Goal: Navigation & Orientation: Find specific page/section

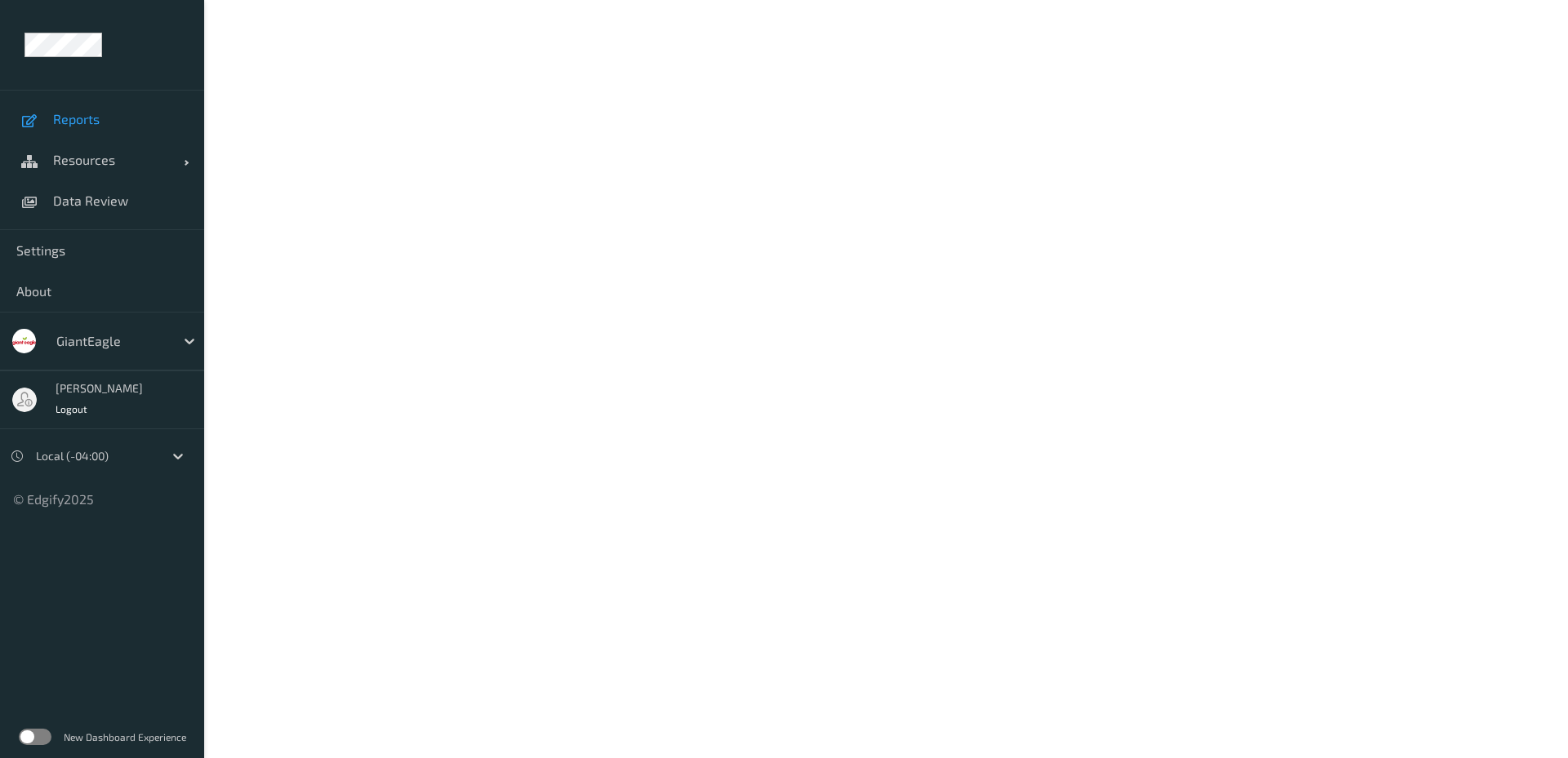
click at [64, 124] on span "Reports" at bounding box center [120, 118] width 135 height 16
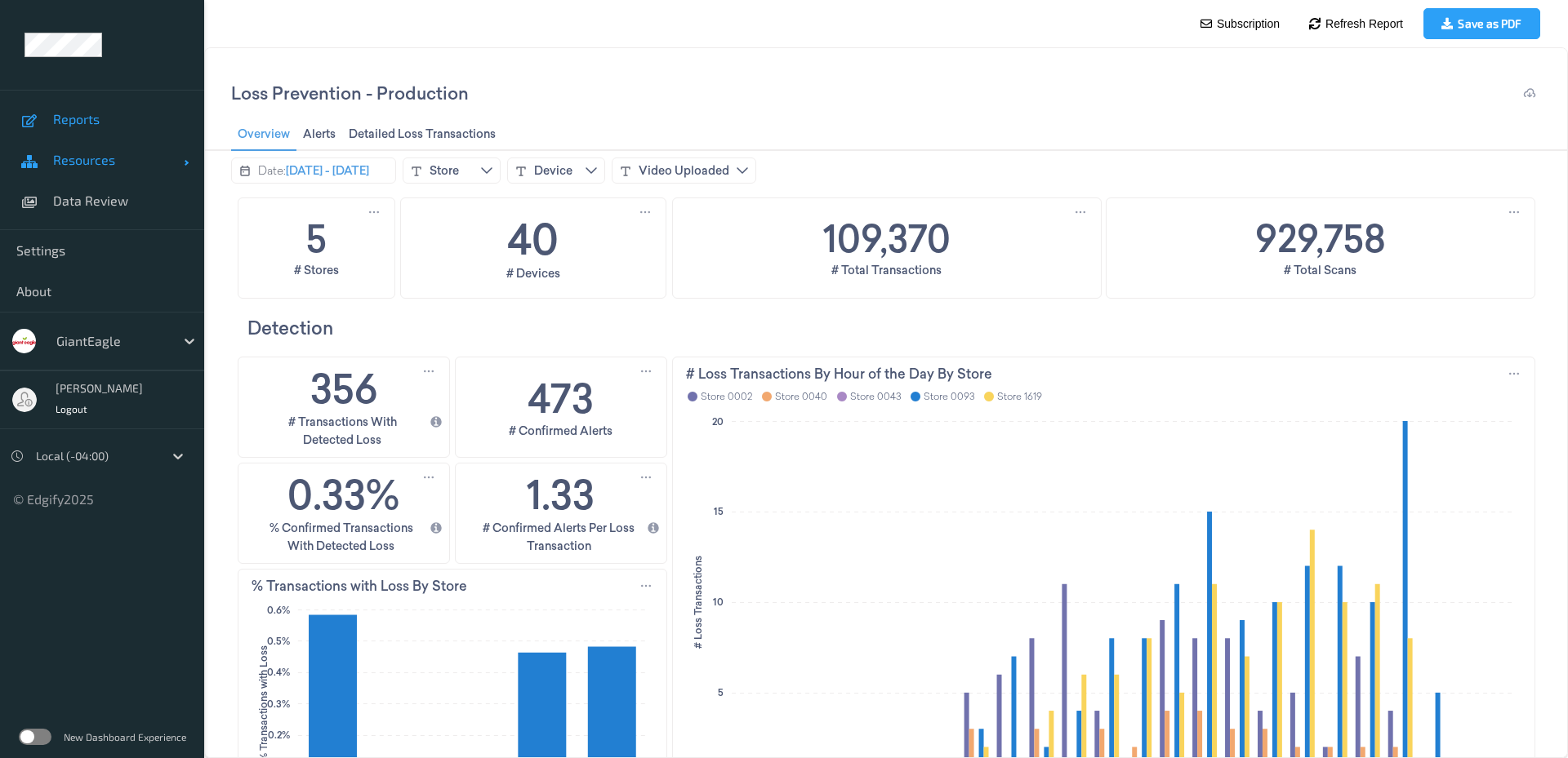
click at [79, 148] on link "Resources" at bounding box center [102, 161] width 204 height 41
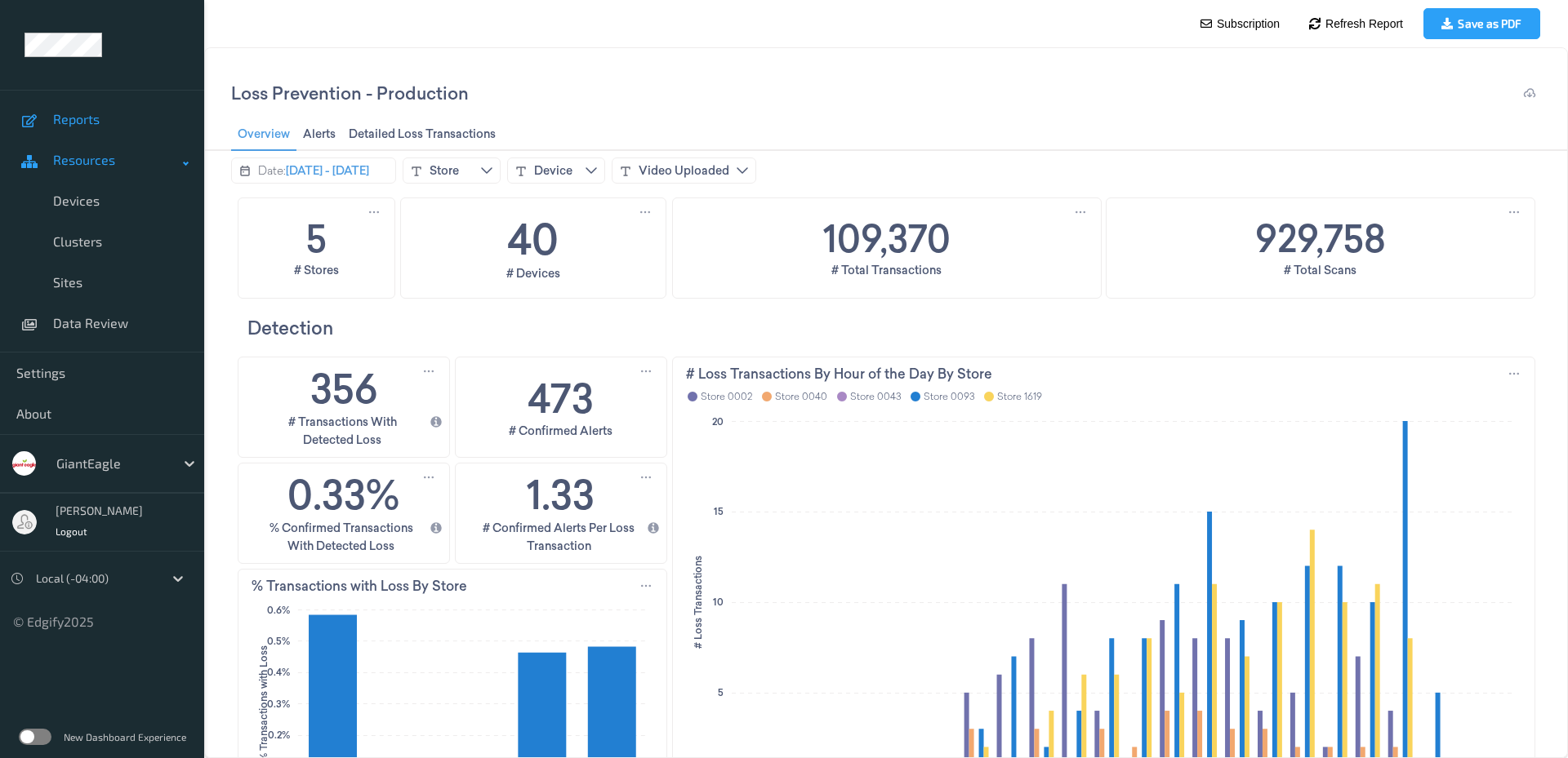
click at [79, 150] on link "Resources" at bounding box center [102, 161] width 204 height 41
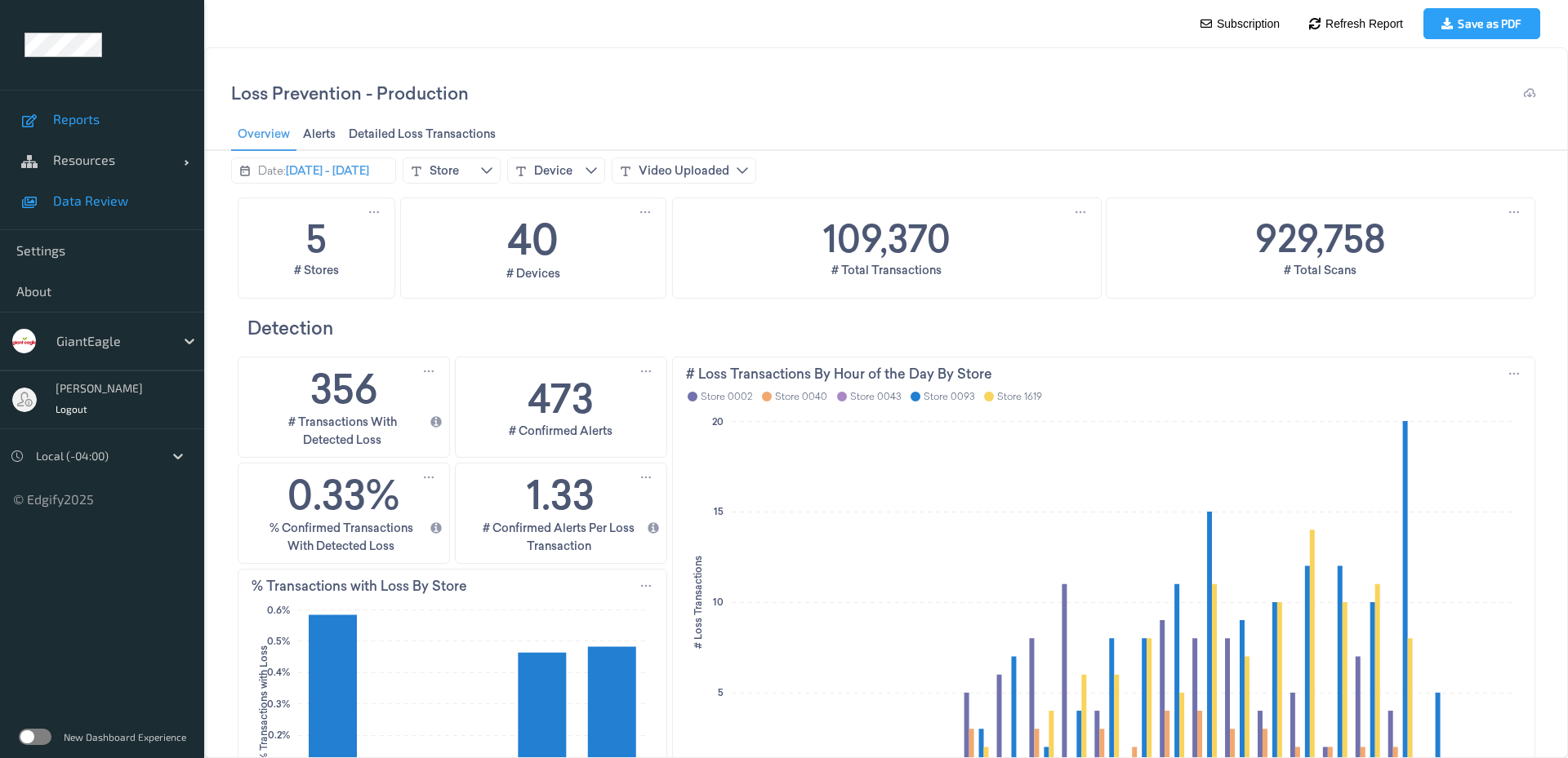
click at [100, 202] on span "Data Review" at bounding box center [120, 200] width 135 height 16
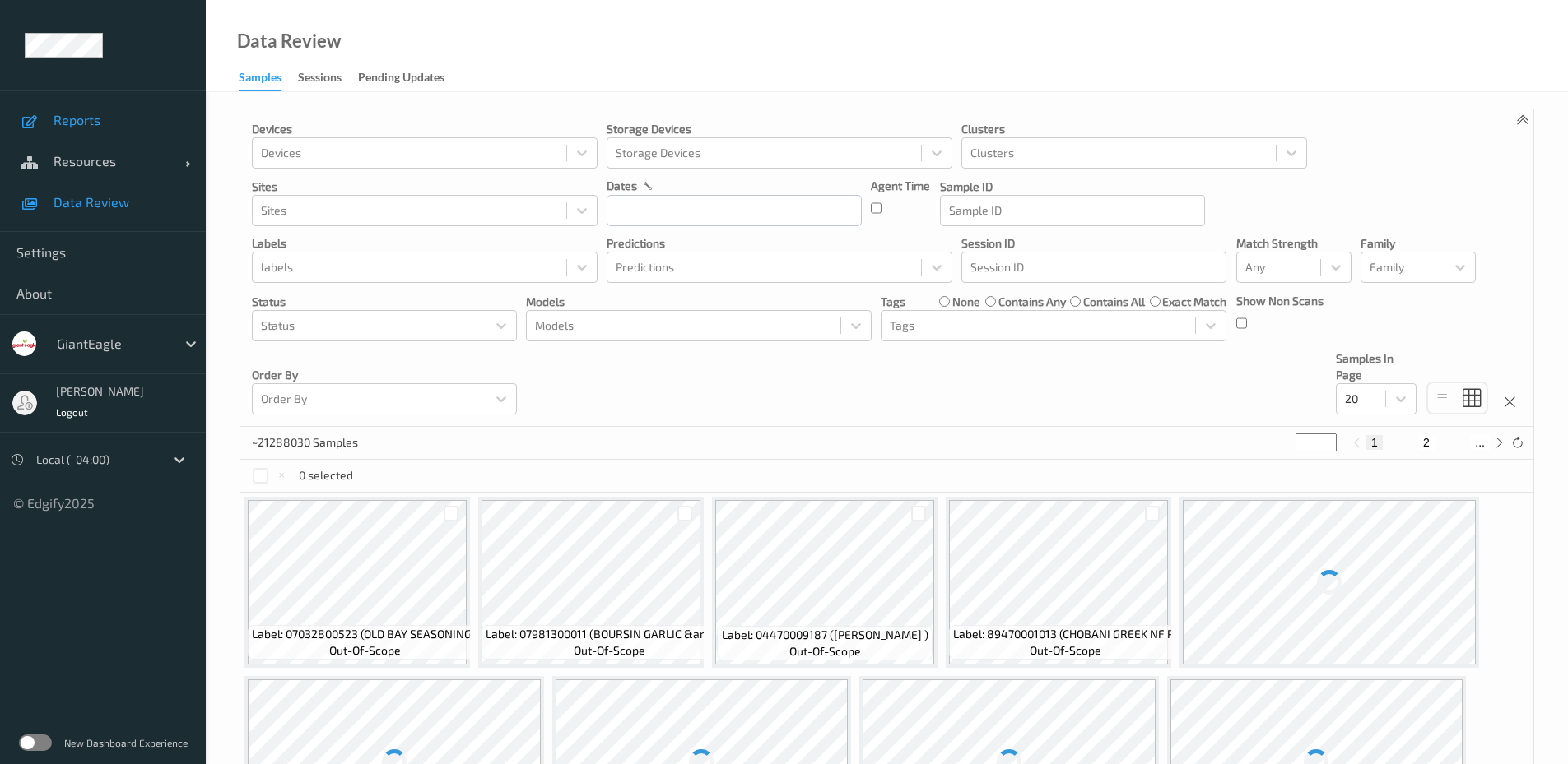
click at [92, 112] on span "Reports" at bounding box center [121, 119] width 136 height 16
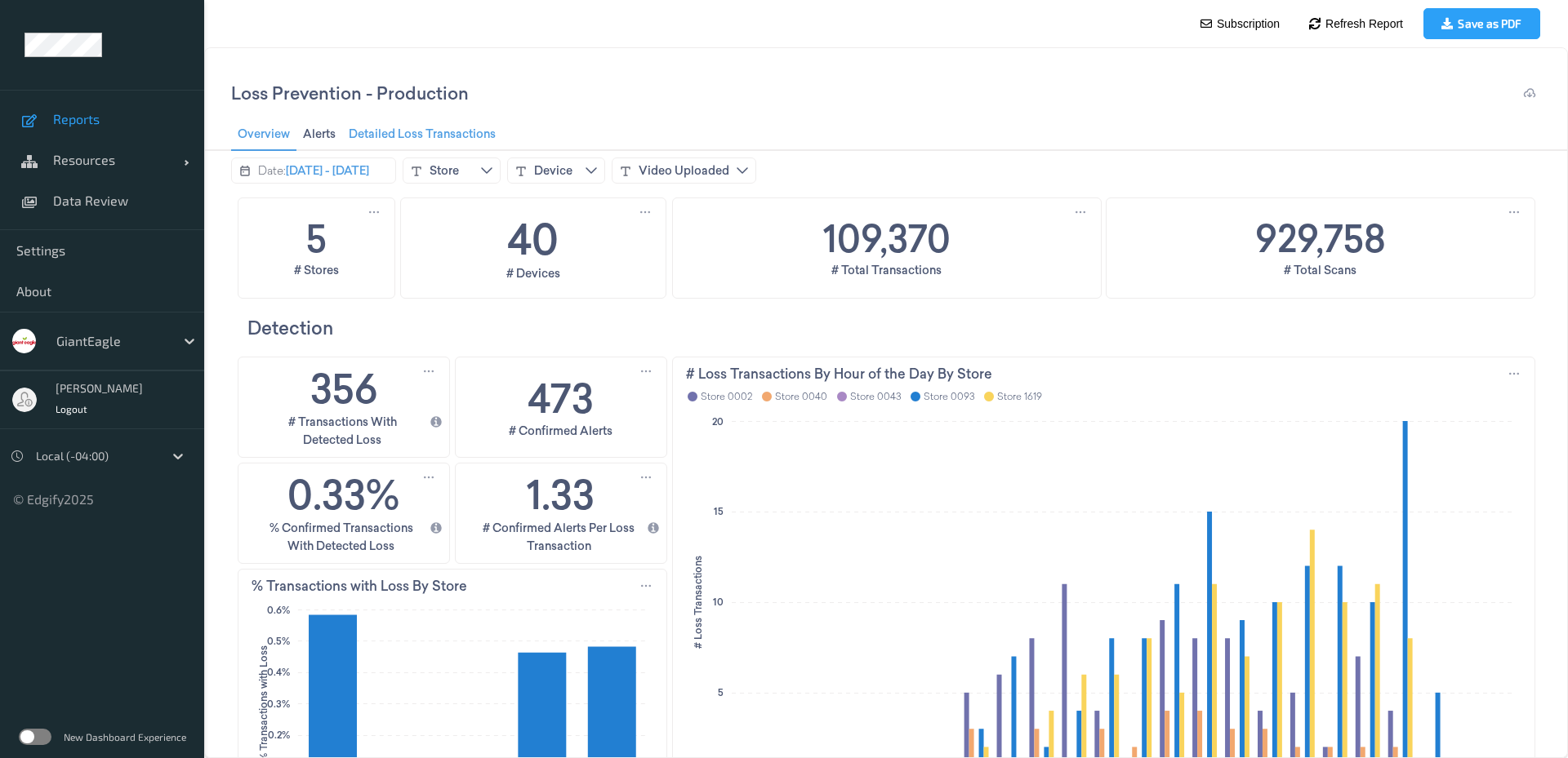
click at [380, 130] on span "Detailed Loss Transactions Detailed Loss Transactions" at bounding box center [422, 134] width 157 height 21
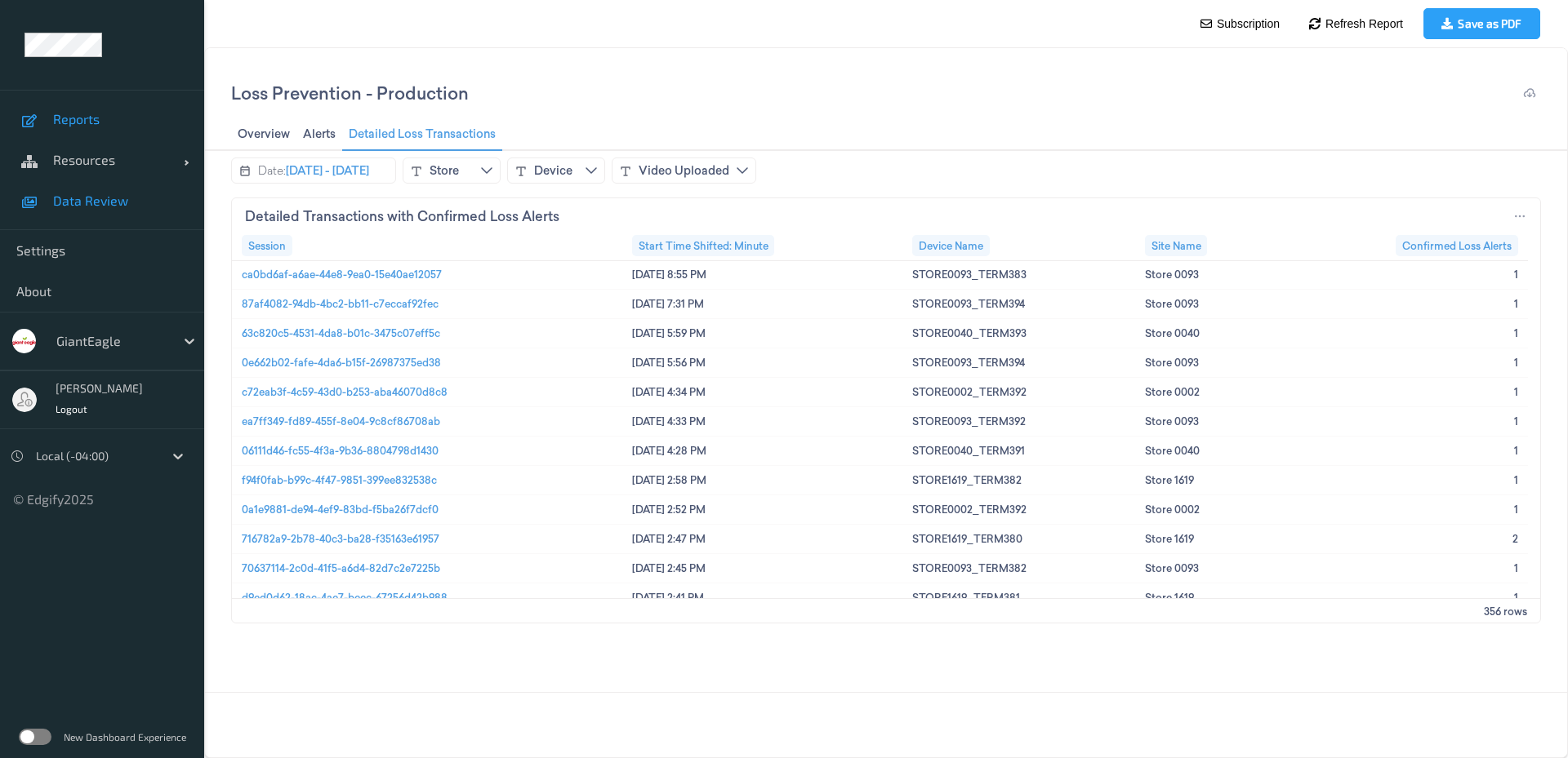
click at [114, 201] on span "Data Review" at bounding box center [120, 200] width 135 height 16
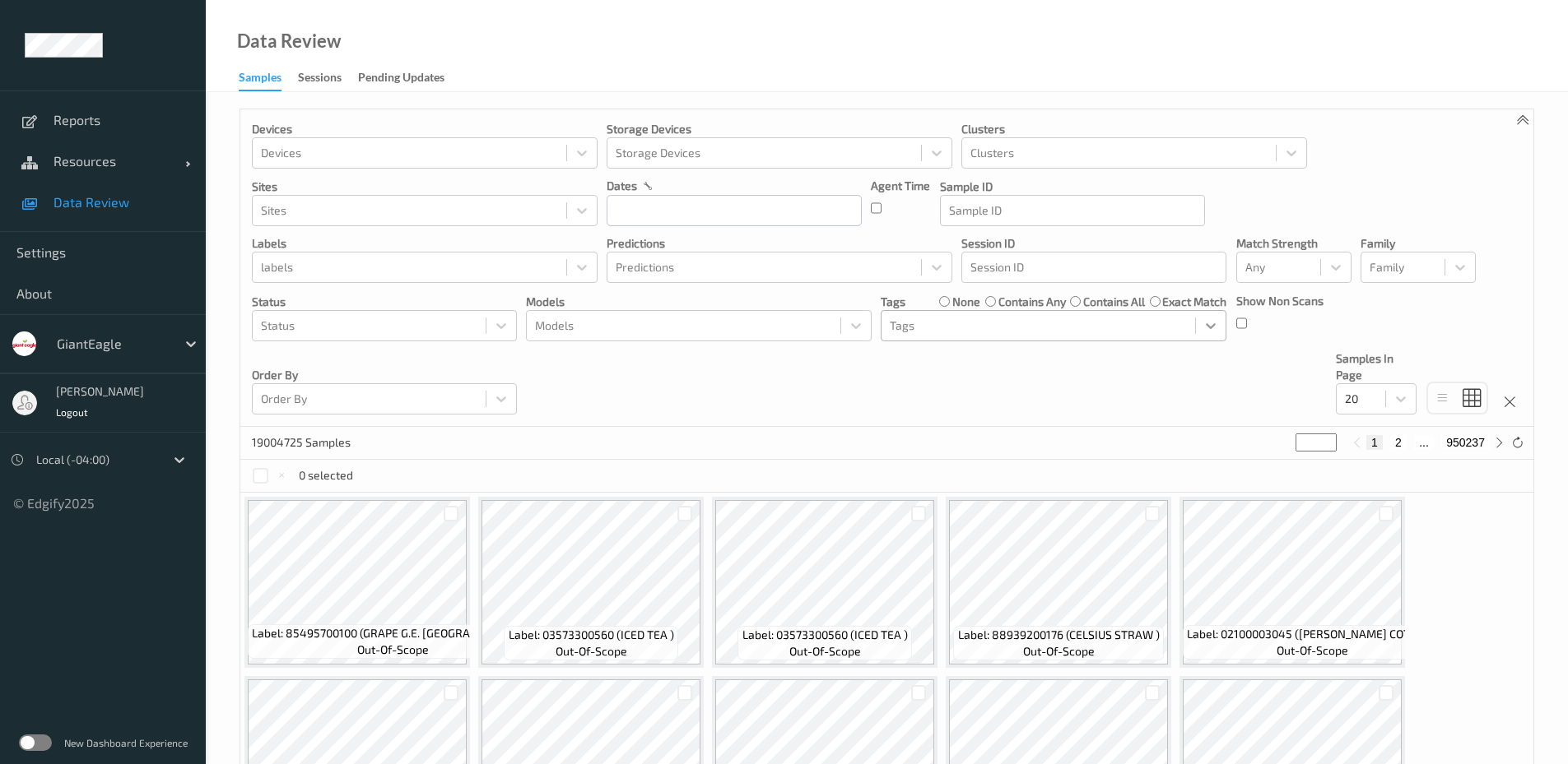
click at [1216, 327] on icon at bounding box center [1210, 325] width 16 height 16
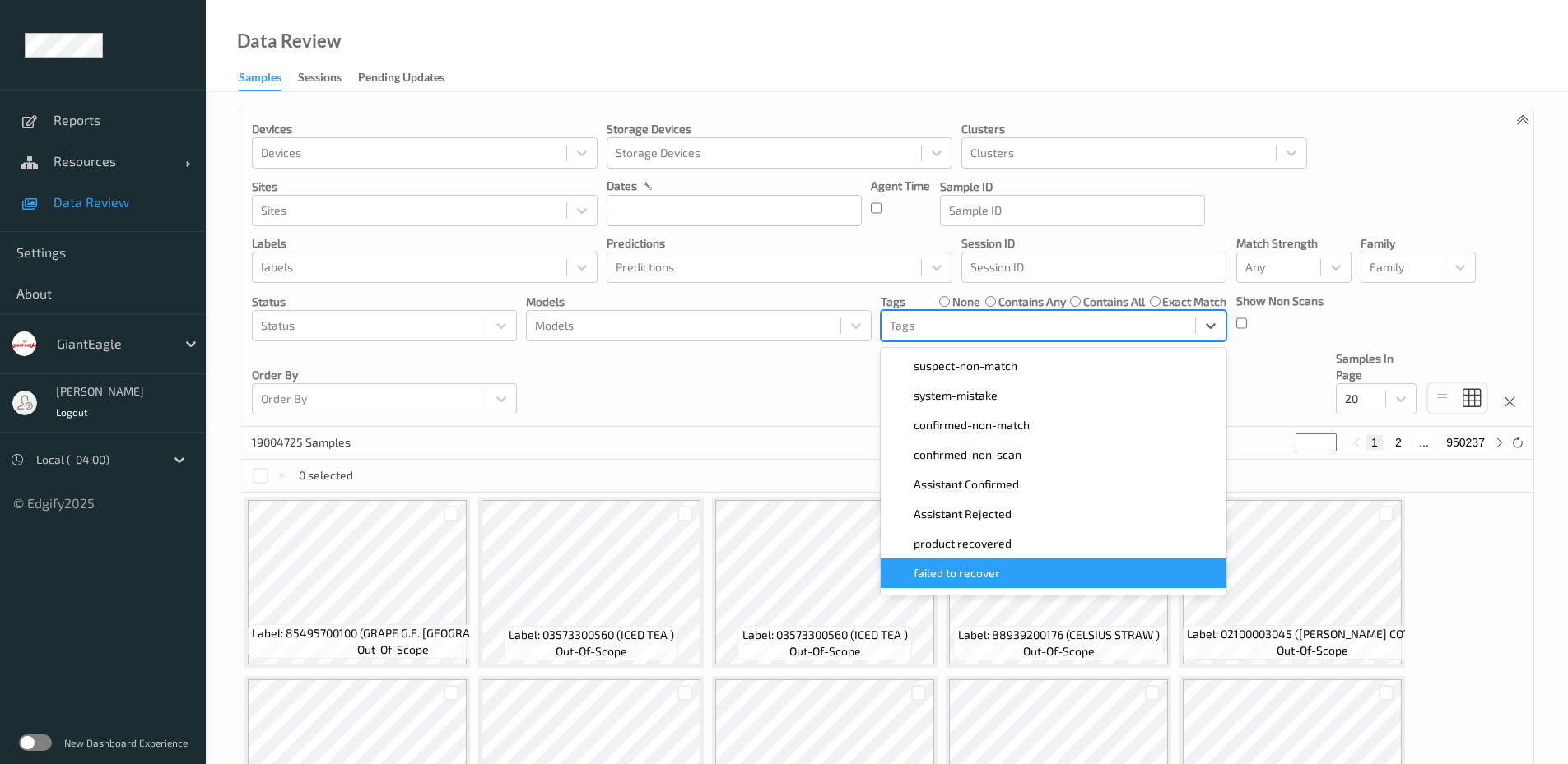
click at [927, 575] on span "failed to recover" at bounding box center [957, 573] width 87 height 16
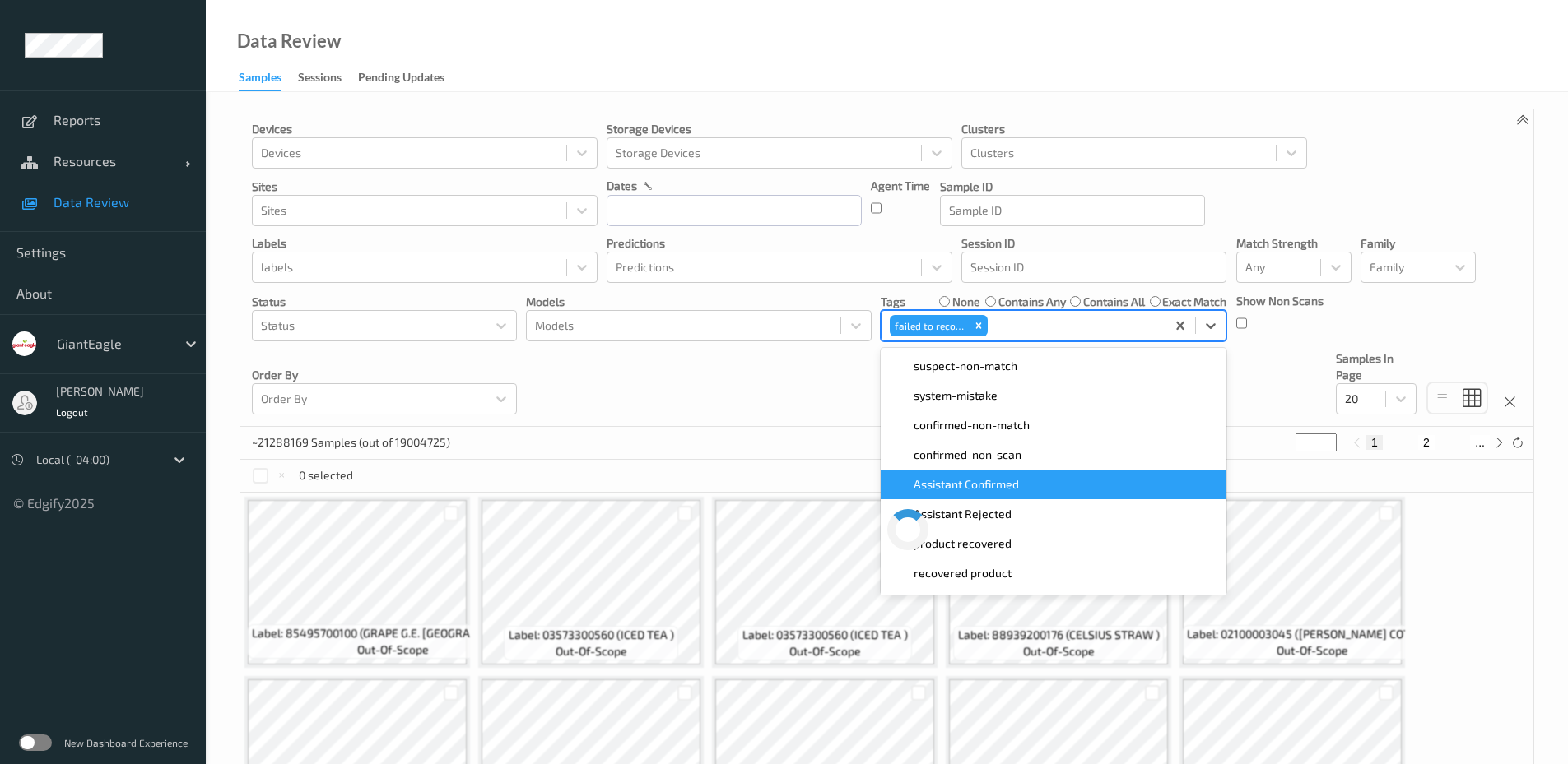
click at [690, 363] on div "Devices Devices Storage Devices Storage Devices Clusters Clusters Sites Sites d…" at bounding box center [887, 267] width 1293 height 318
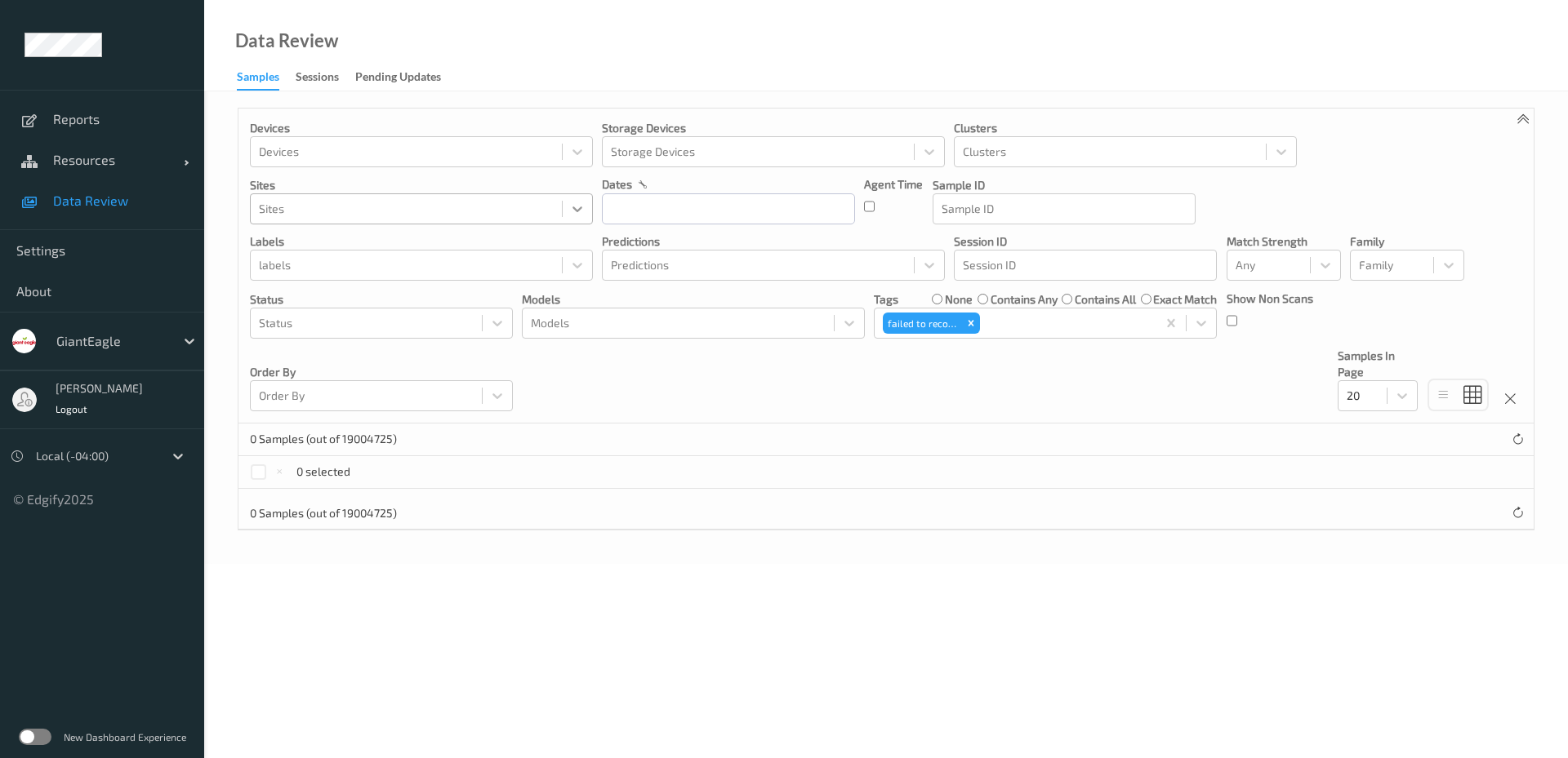
click at [574, 211] on icon at bounding box center [577, 209] width 16 height 16
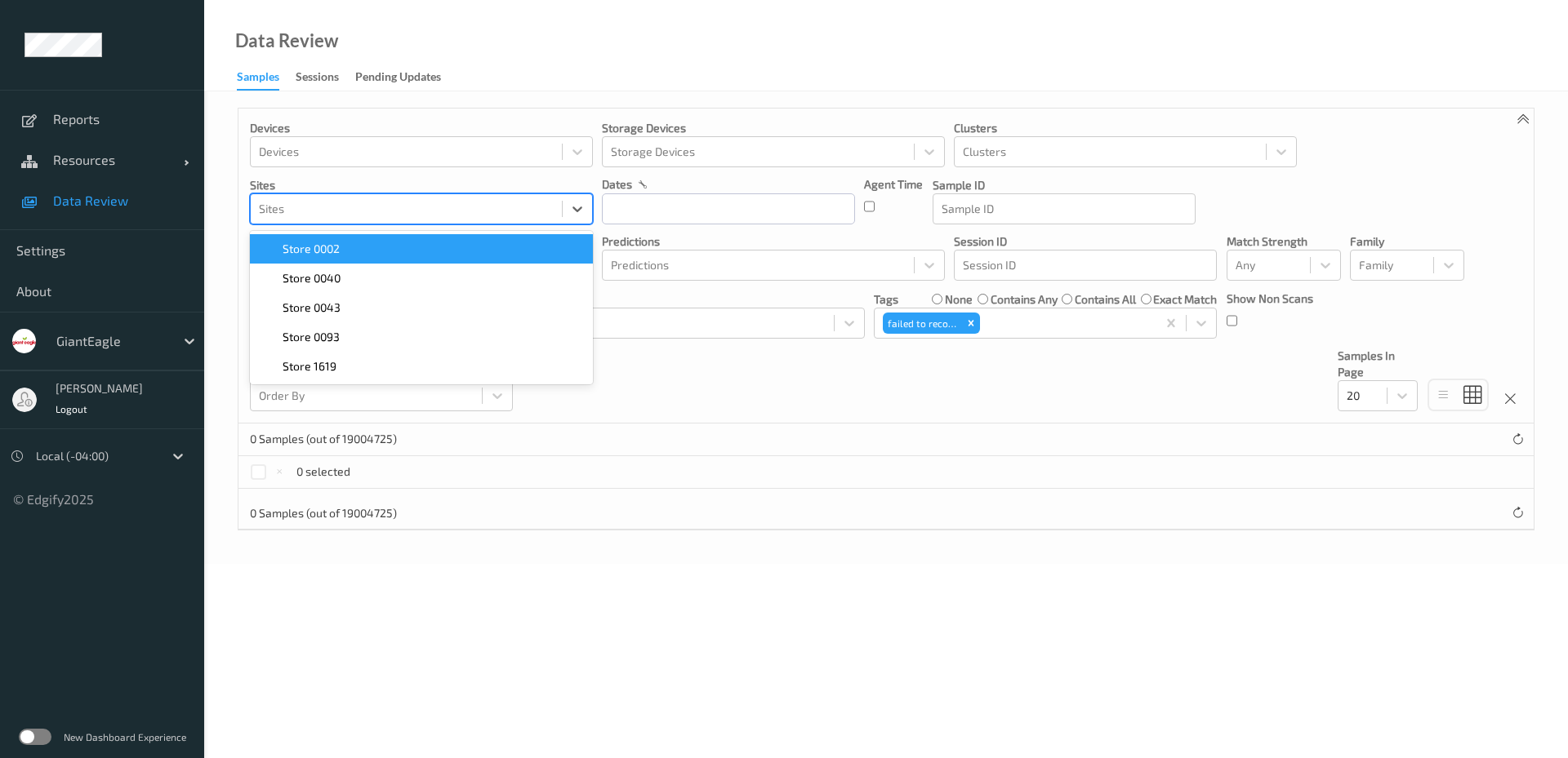
click at [559, 95] on div "Devices Devices Storage Devices Storage Devices Clusters Clusters Sites option …" at bounding box center [886, 328] width 1364 height 473
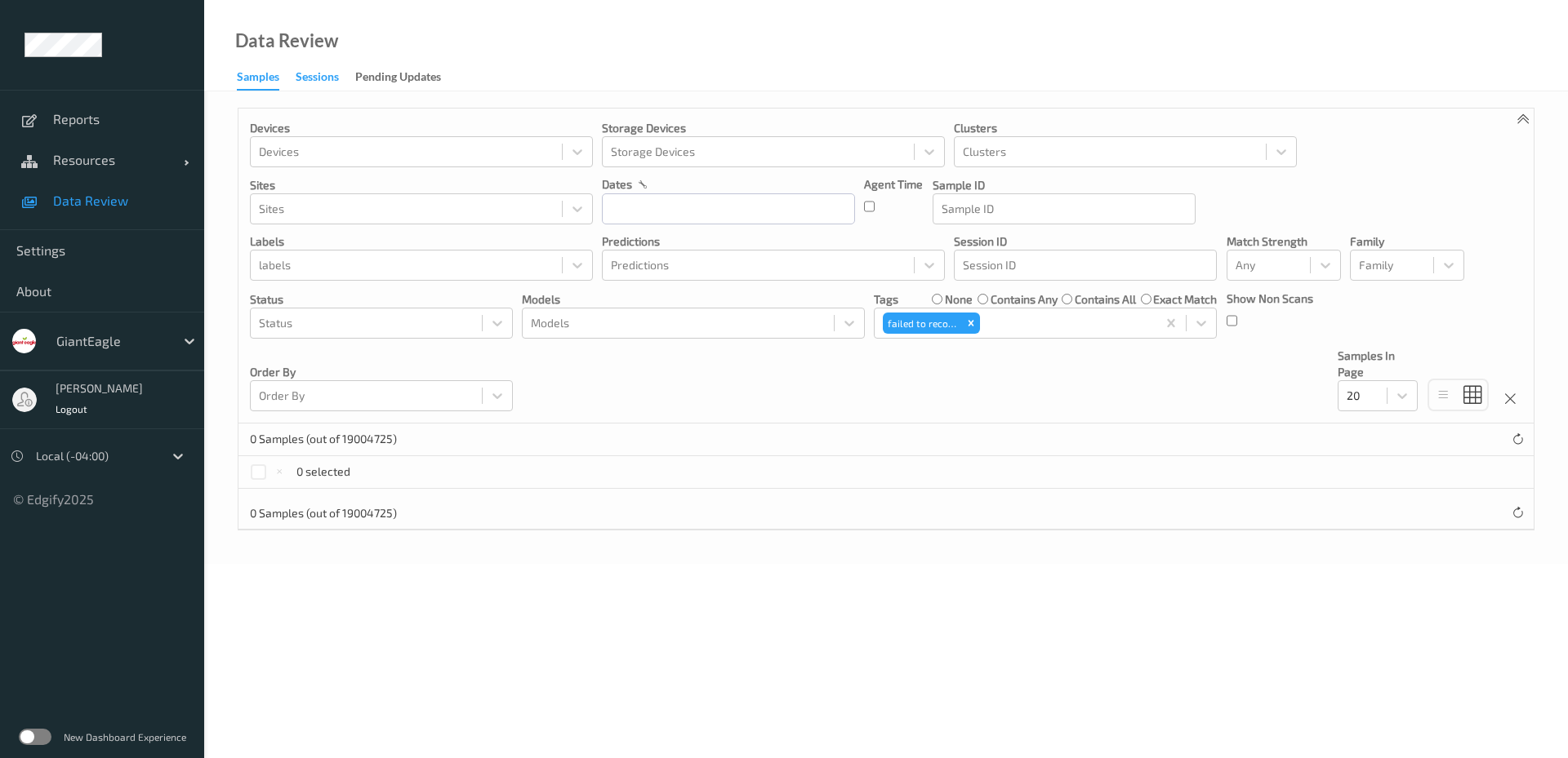
click at [333, 76] on div "Sessions" at bounding box center [317, 79] width 43 height 21
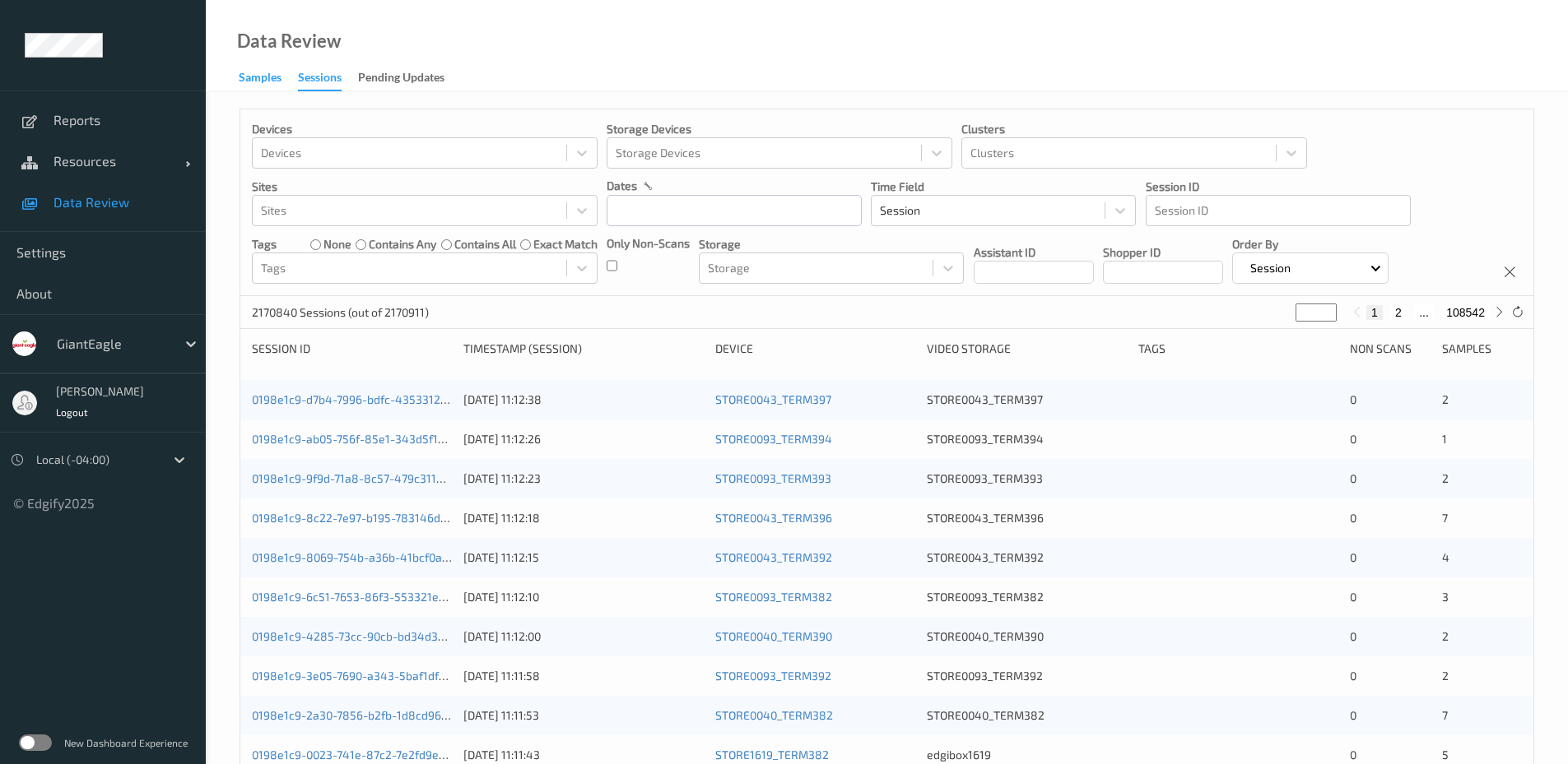
click at [261, 76] on div "Samples" at bounding box center [260, 80] width 42 height 21
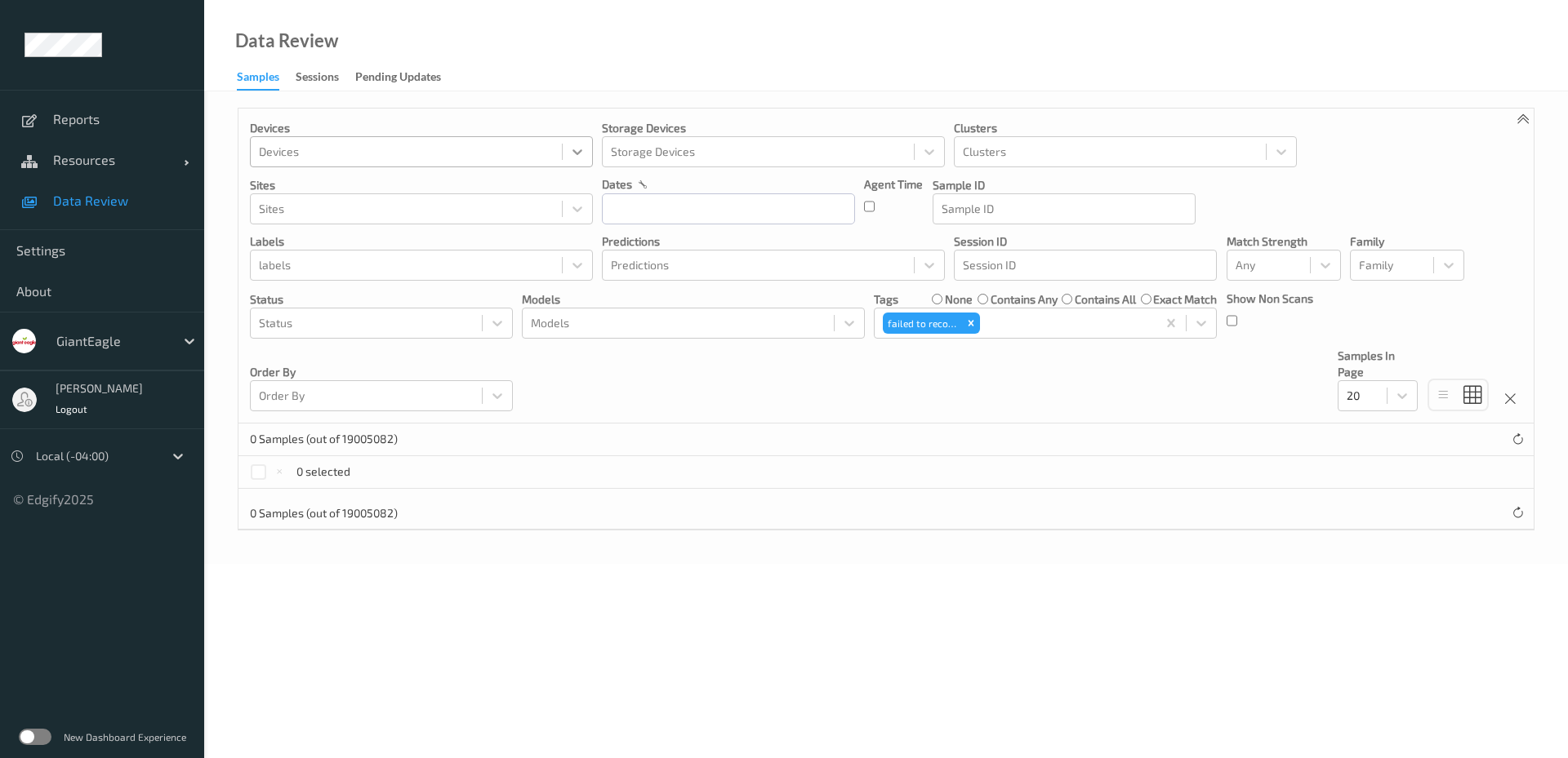
click at [588, 153] on div at bounding box center [577, 152] width 29 height 29
click at [584, 112] on div "Devices Devices Storage Devices Storage Devices Clusters Clusters Sites Sites d…" at bounding box center [886, 265] width 1295 height 315
click at [325, 78] on div "Sessions" at bounding box center [317, 79] width 43 height 21
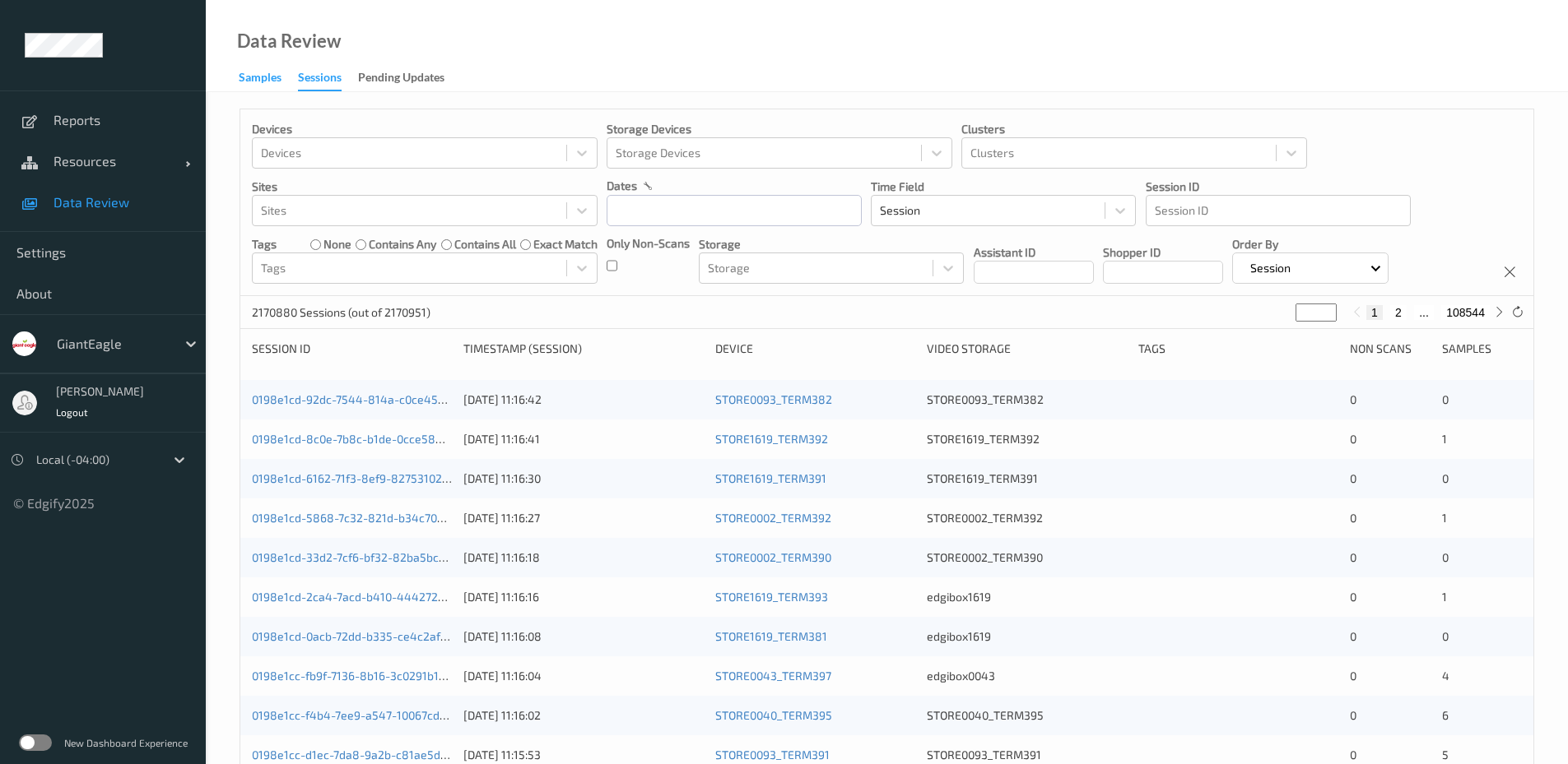
click at [261, 83] on div "Samples" at bounding box center [260, 80] width 42 height 21
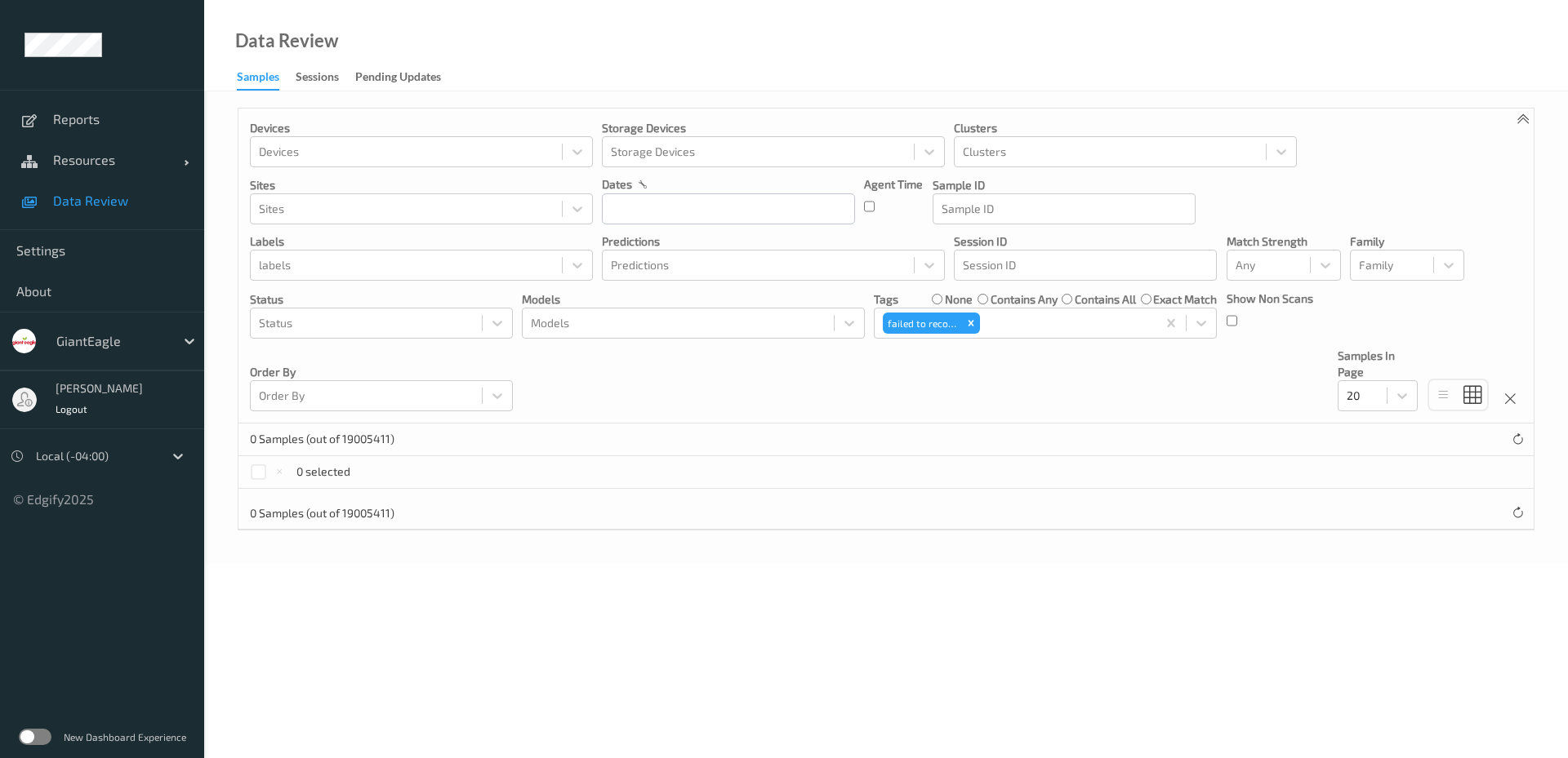
click at [812, 387] on div "Devices Devices Storage Devices Storage Devices Clusters Clusters Sites Sites d…" at bounding box center [886, 265] width 1295 height 315
click at [291, 75] on link "Samples" at bounding box center [266, 78] width 58 height 25
click at [310, 75] on div "Sessions" at bounding box center [317, 79] width 43 height 21
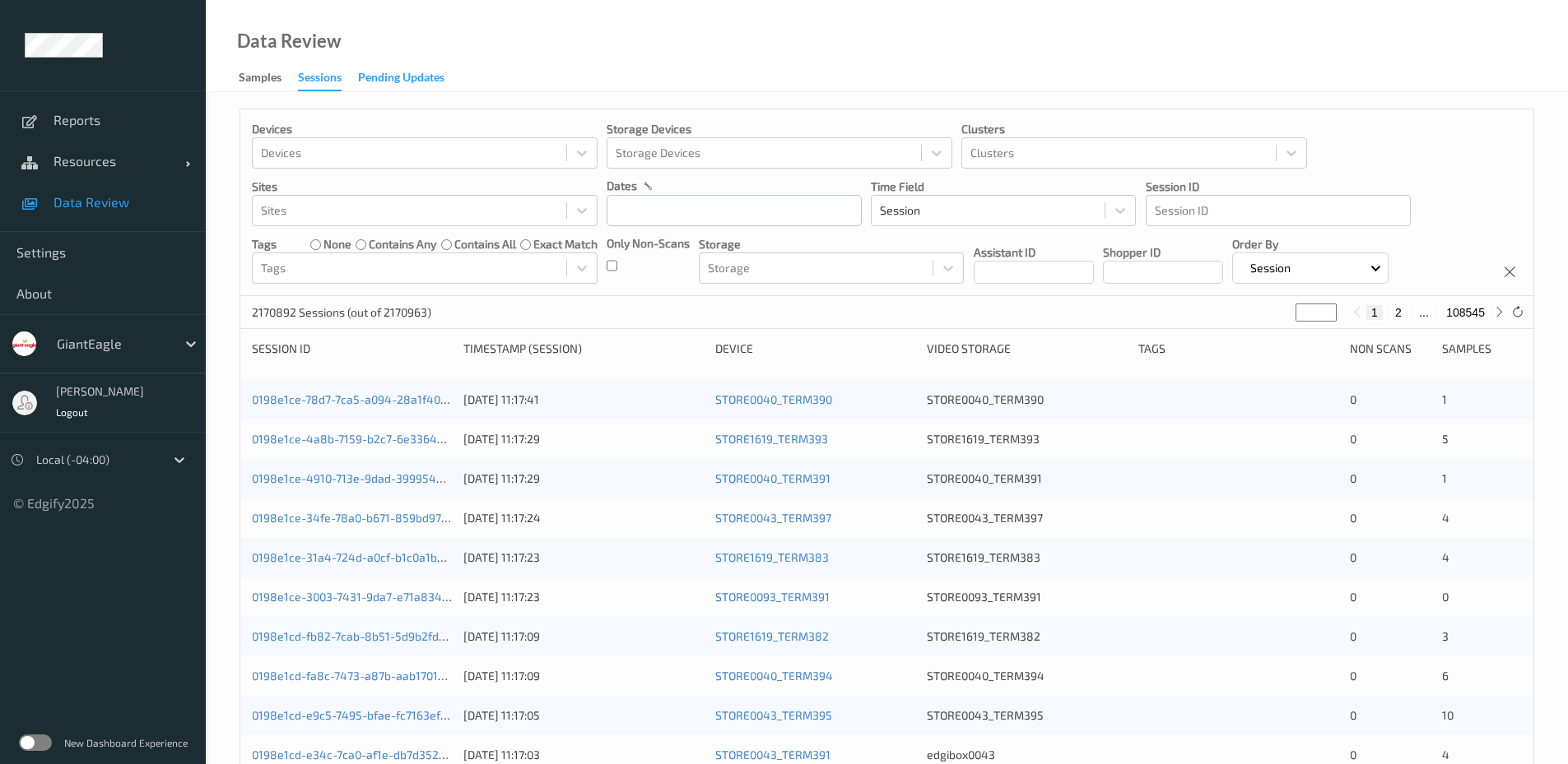
click at [426, 81] on div "Pending Updates" at bounding box center [402, 80] width 87 height 21
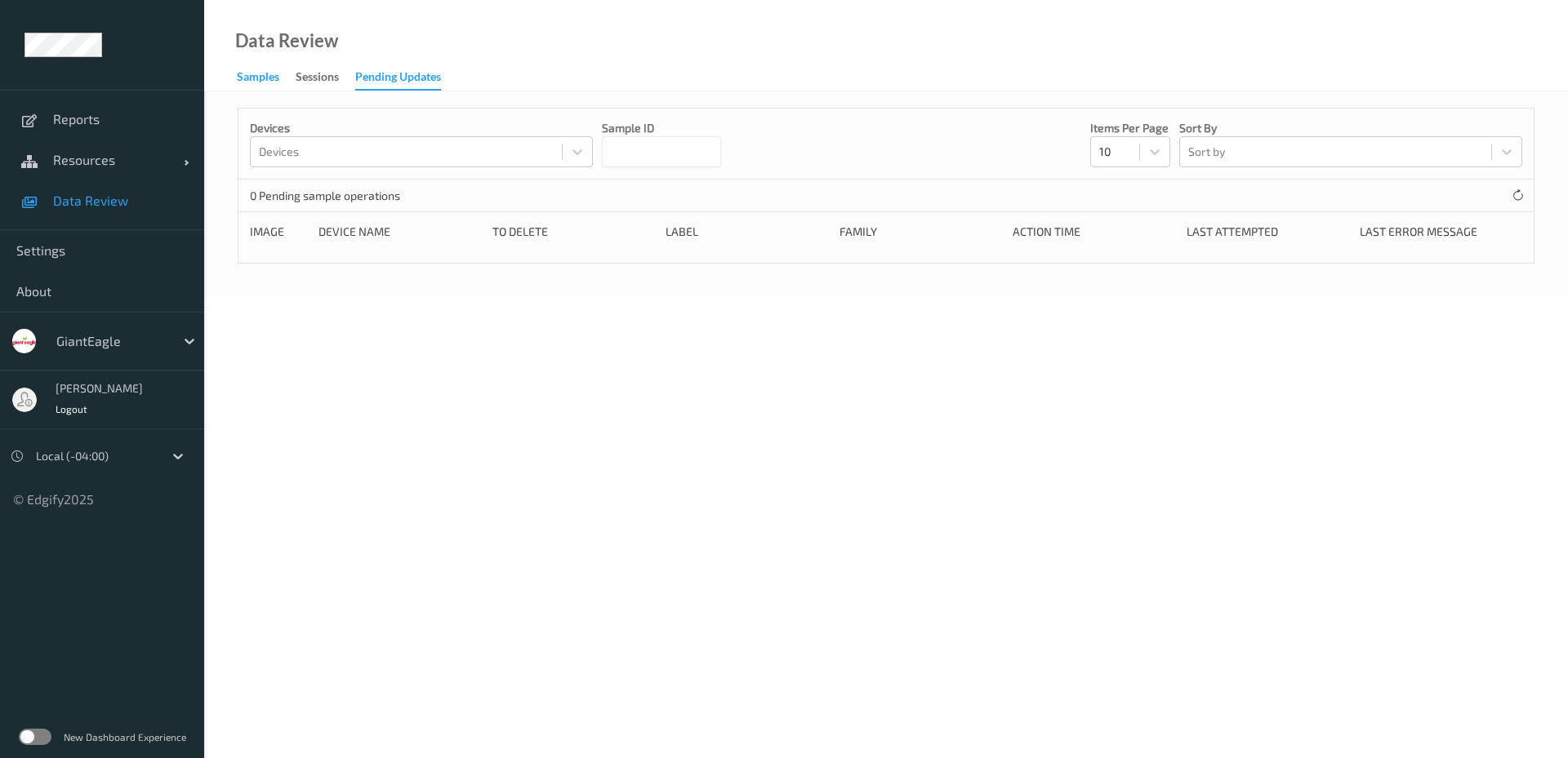
click at [249, 78] on div "Samples" at bounding box center [258, 79] width 42 height 21
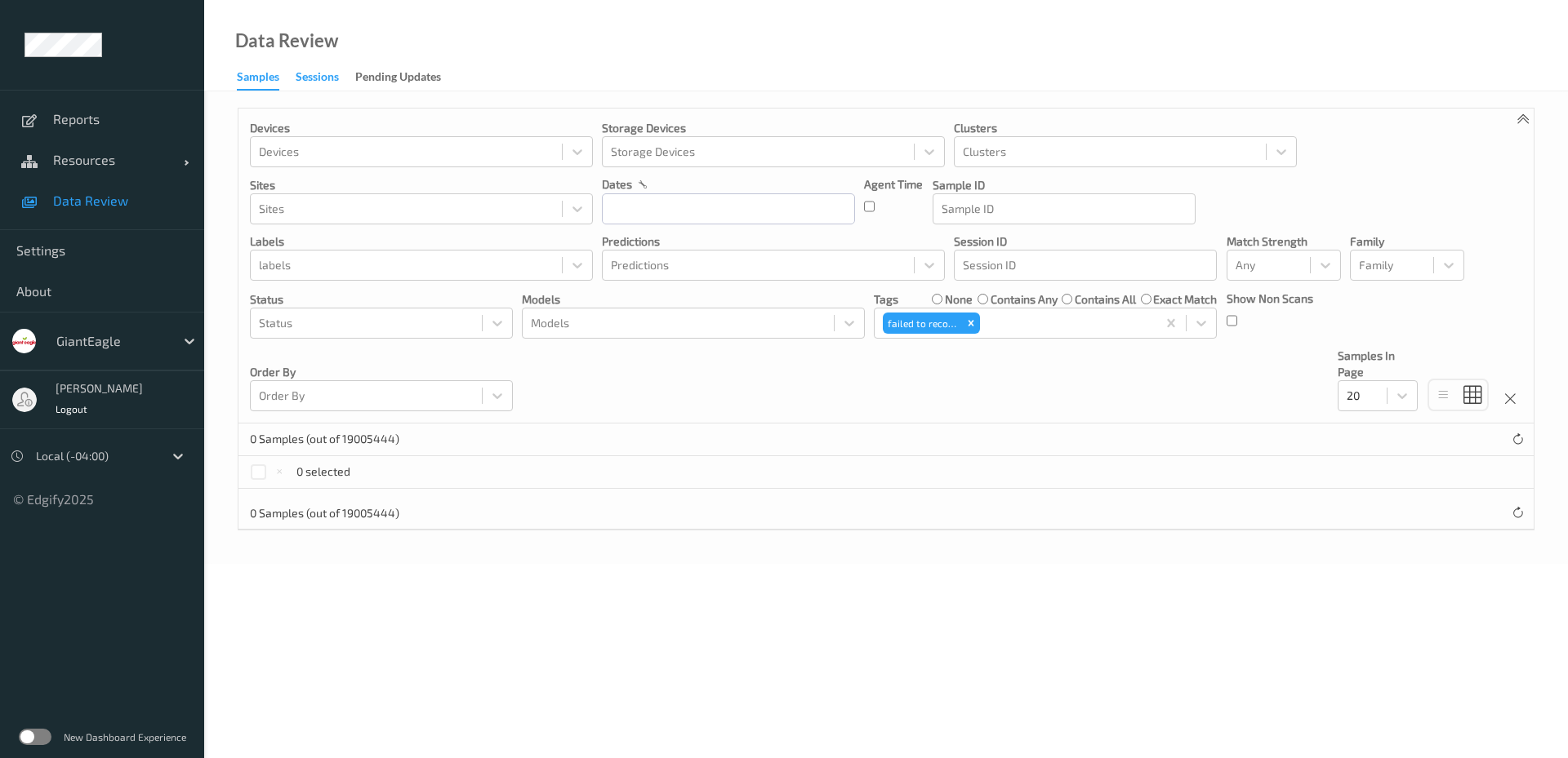
click at [331, 70] on div "Sessions" at bounding box center [317, 79] width 43 height 21
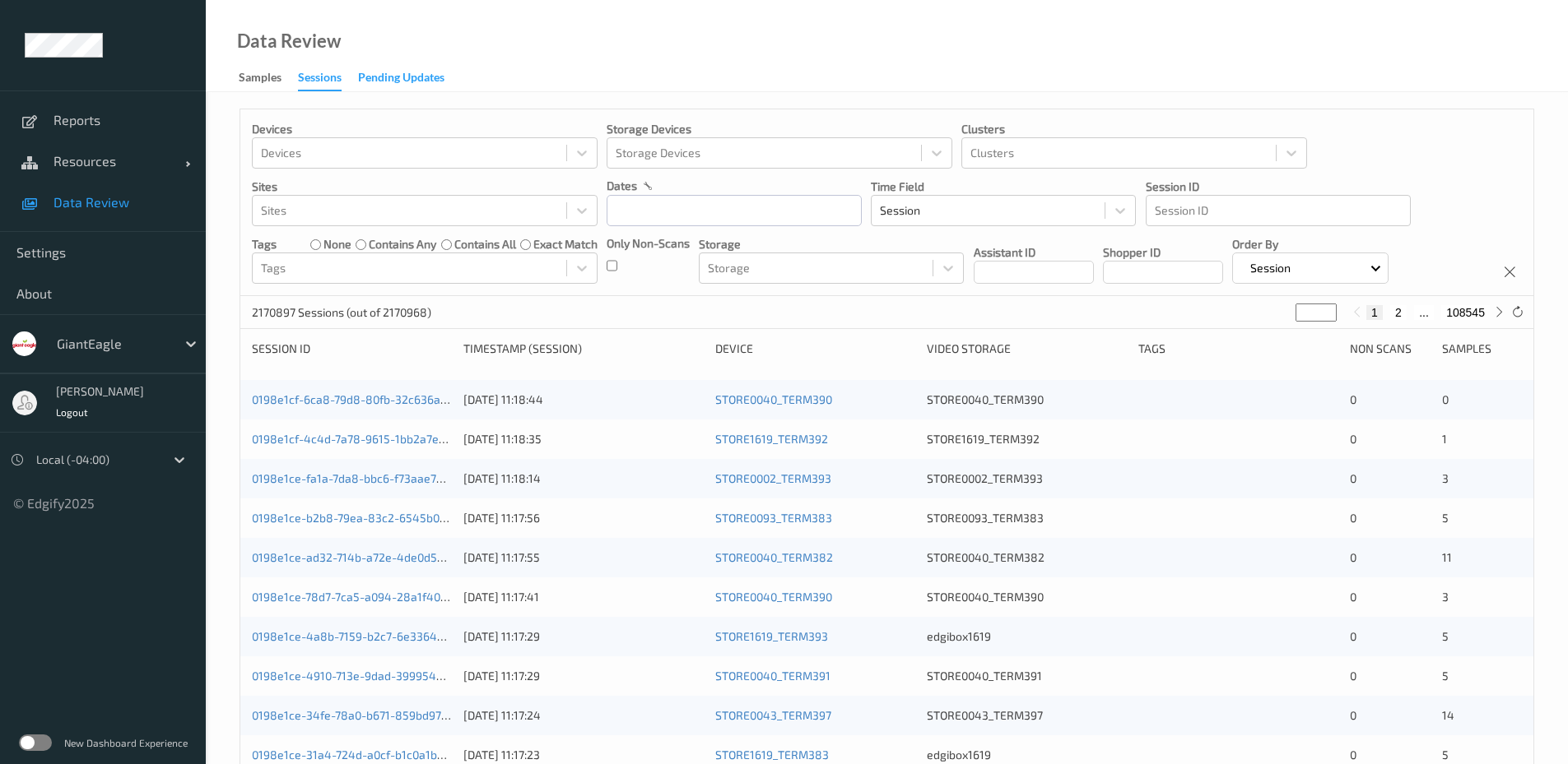
click at [421, 69] on div "Pending Updates" at bounding box center [402, 80] width 87 height 21
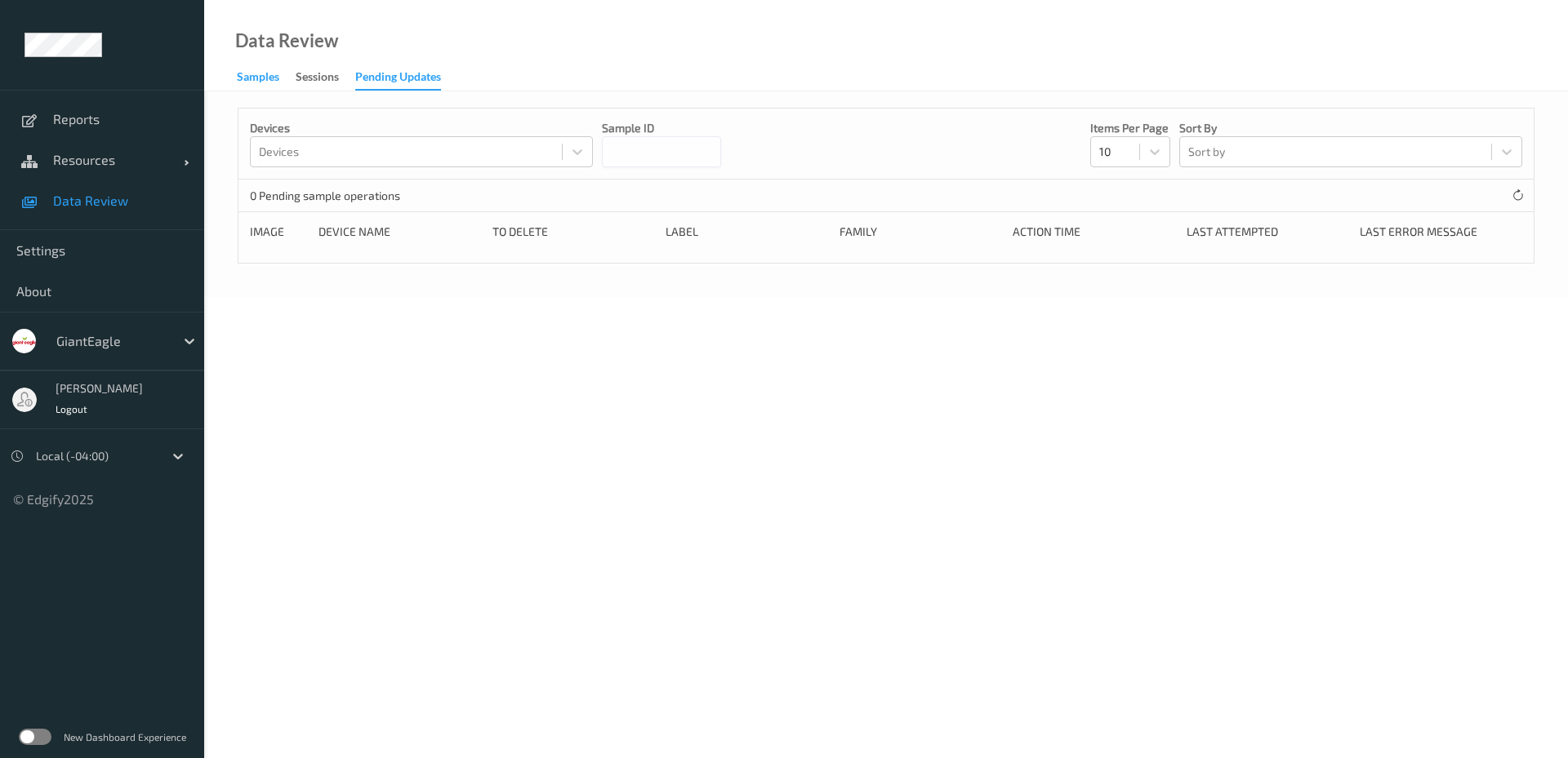
click at [270, 74] on div "Samples" at bounding box center [258, 79] width 42 height 21
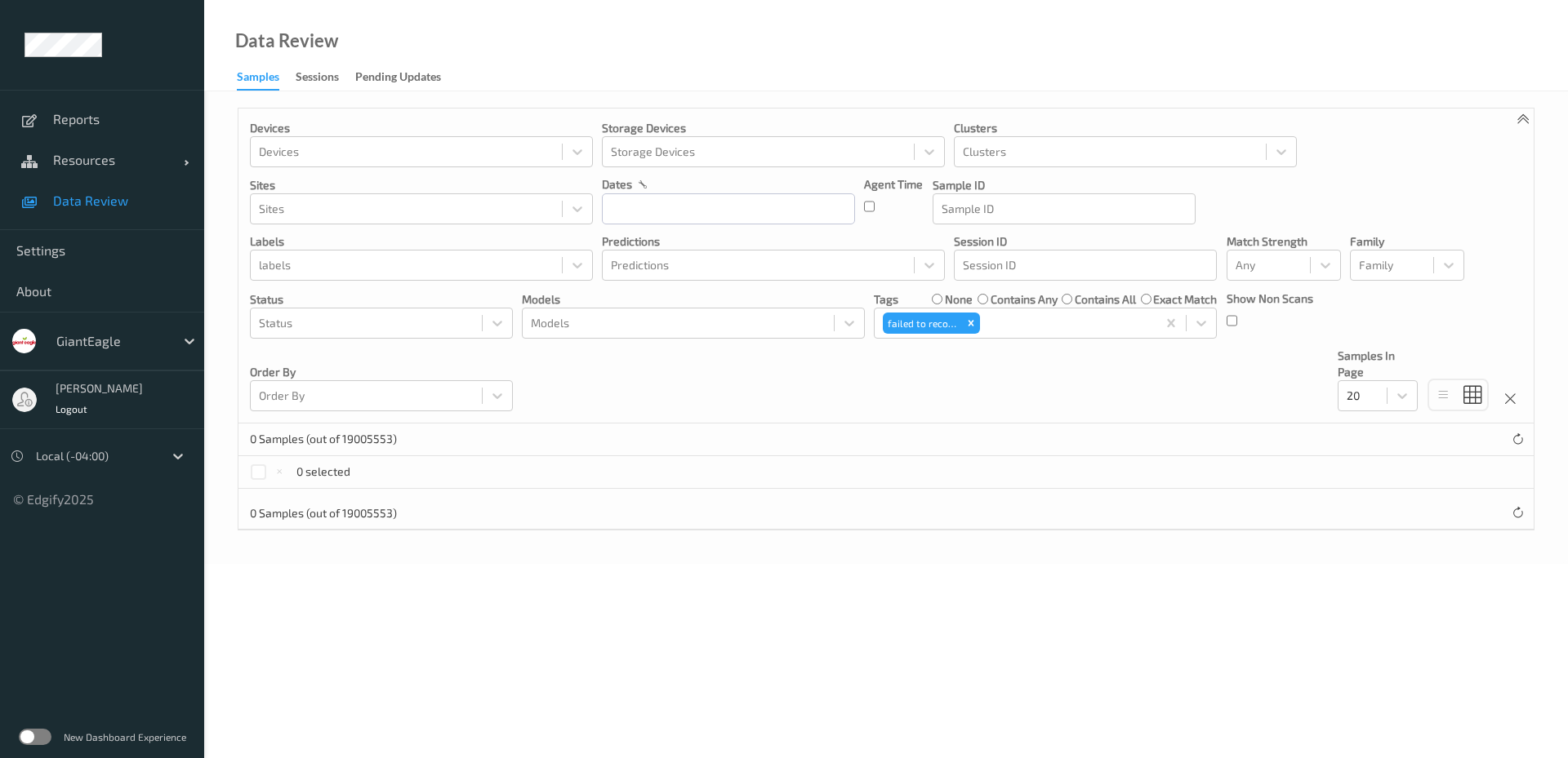
click at [453, 36] on div "Data Review Samples Sessions Pending Updates" at bounding box center [886, 45] width 1364 height 92
